Goal: Task Accomplishment & Management: Manage account settings

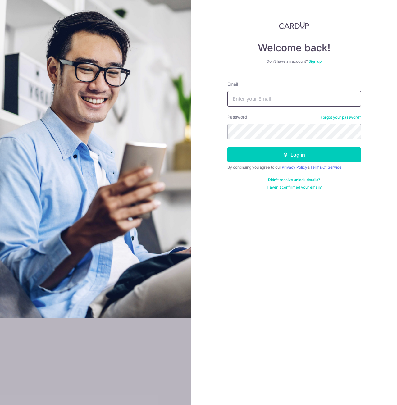
type input "[EMAIL_ADDRESS][DOMAIN_NAME]"
click at [227, 147] on button "Log in" at bounding box center [294, 155] width 134 height 16
